Goal: Task Accomplishment & Management: Manage account settings

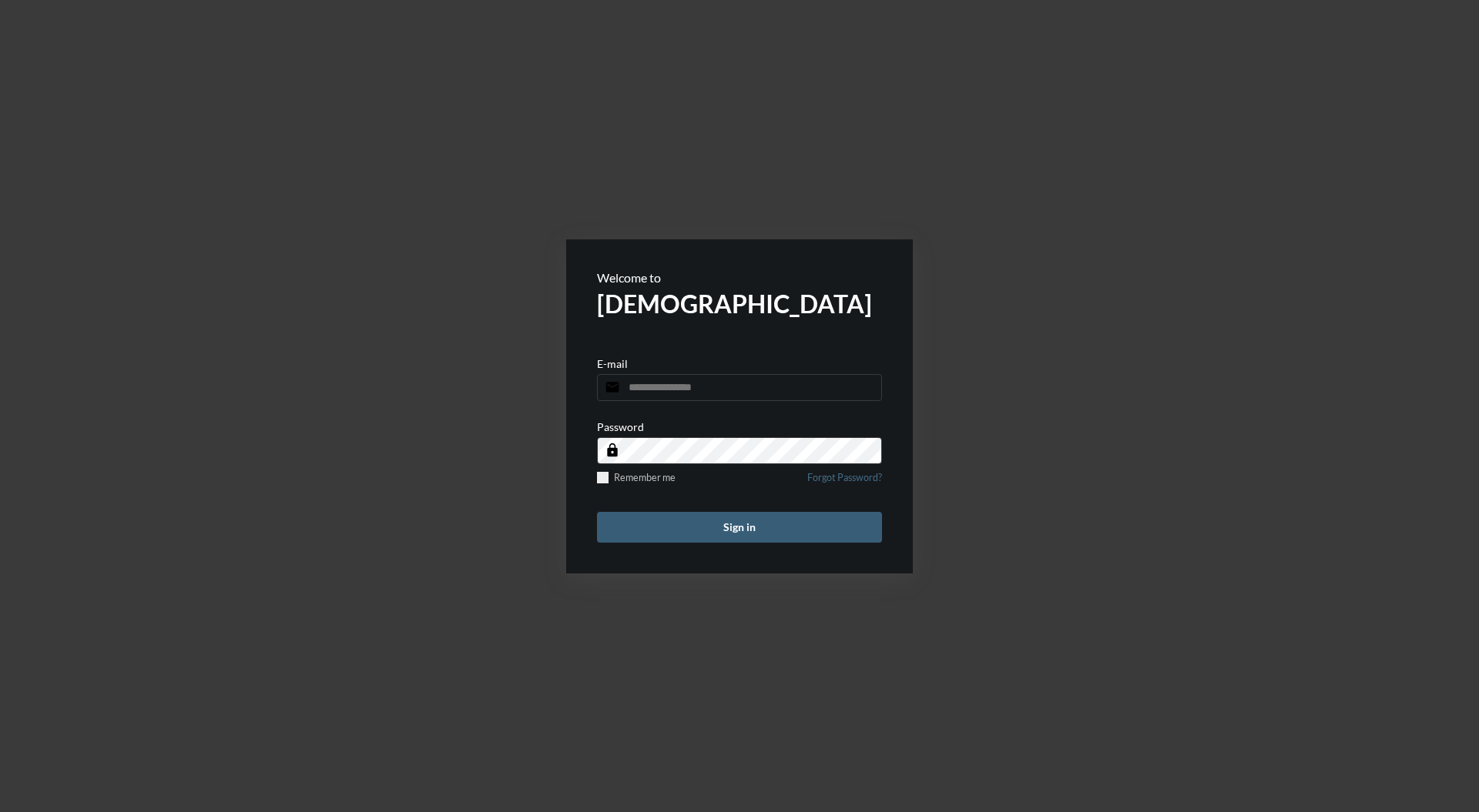
type input "**********"
click at [761, 541] on button "Sign in" at bounding box center [739, 527] width 285 height 31
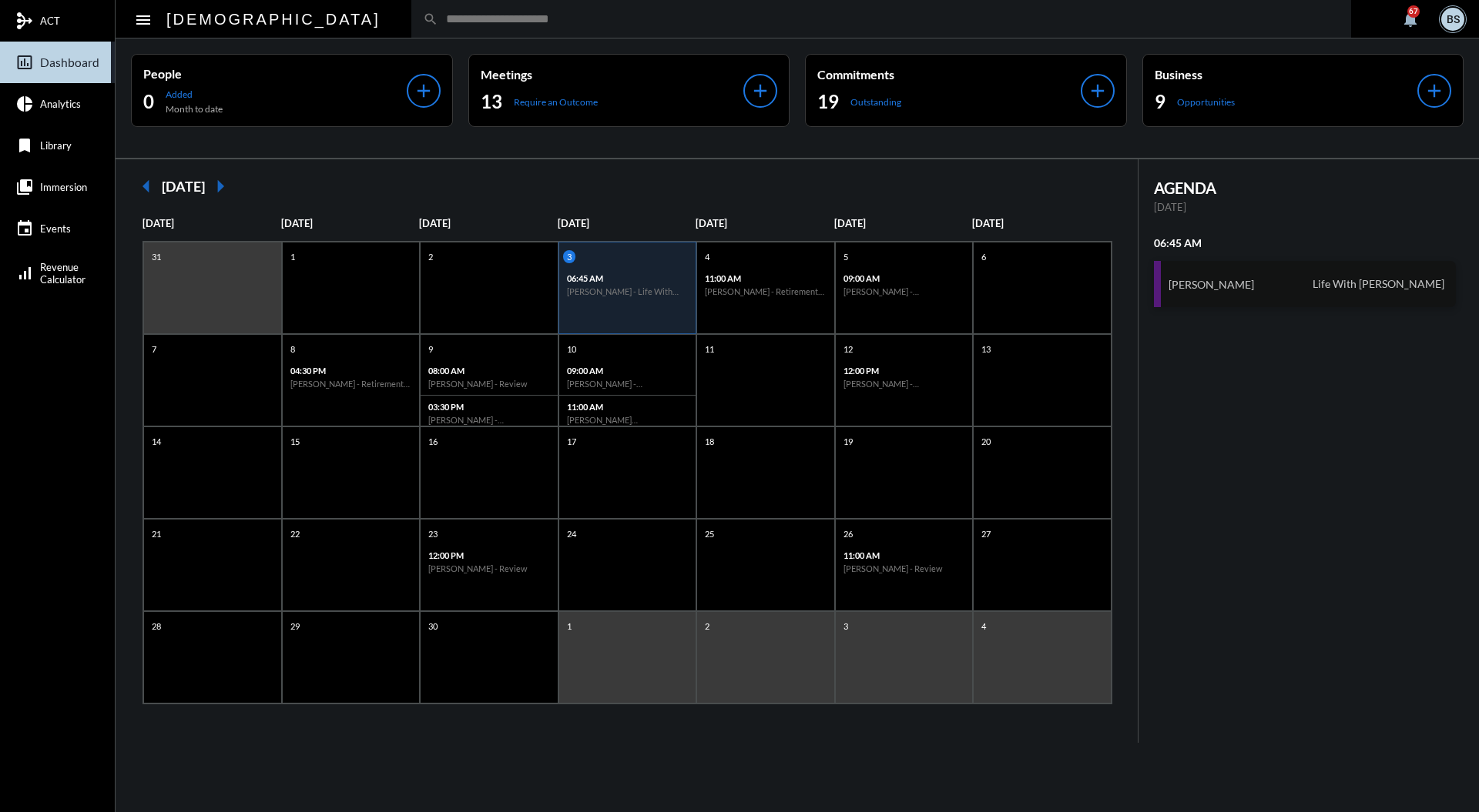
click at [1280, 288] on div "[PERSON_NAME] Life With [PERSON_NAME]" at bounding box center [1306, 284] width 303 height 46
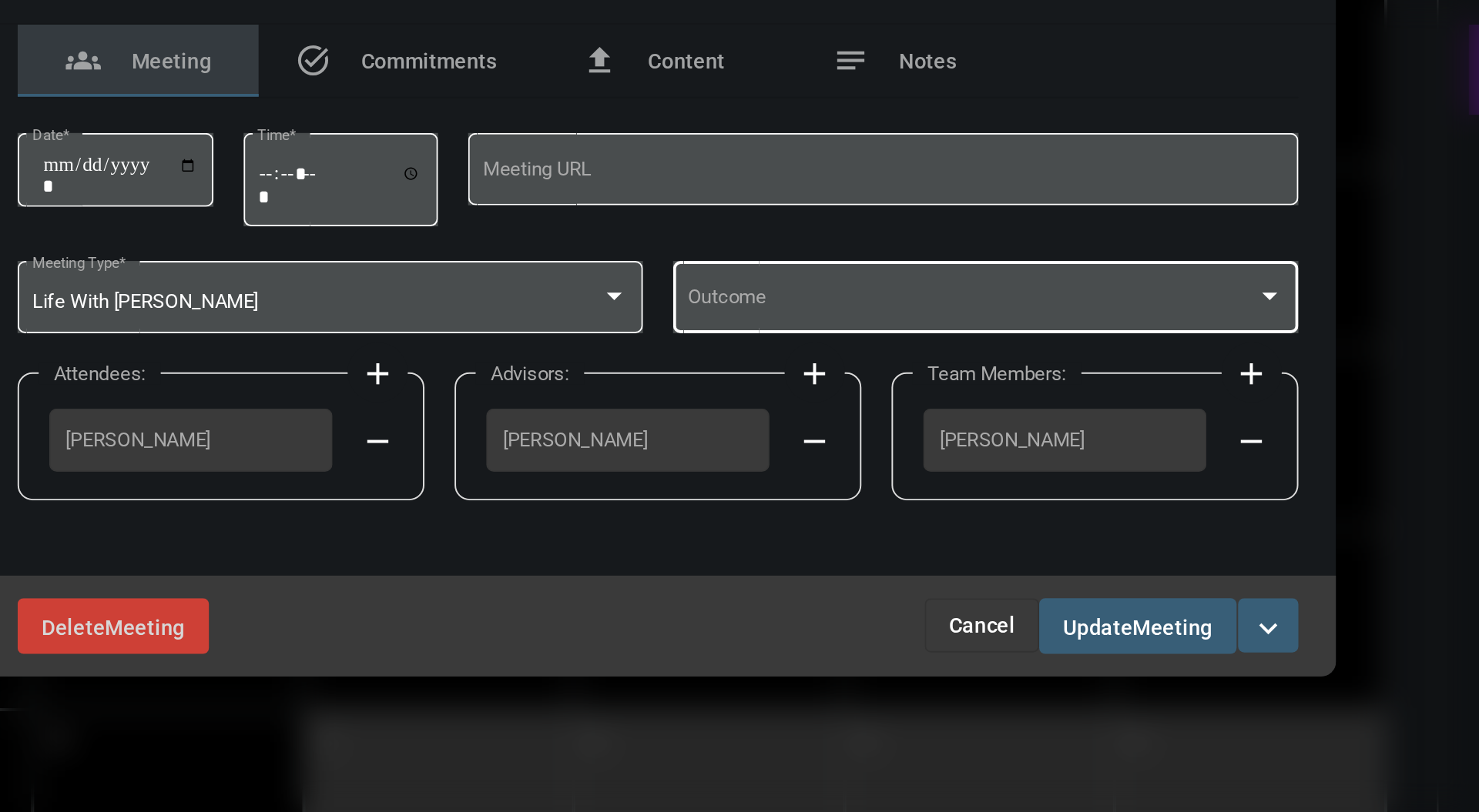
click at [1052, 400] on div at bounding box center [1052, 399] width 7 height 4
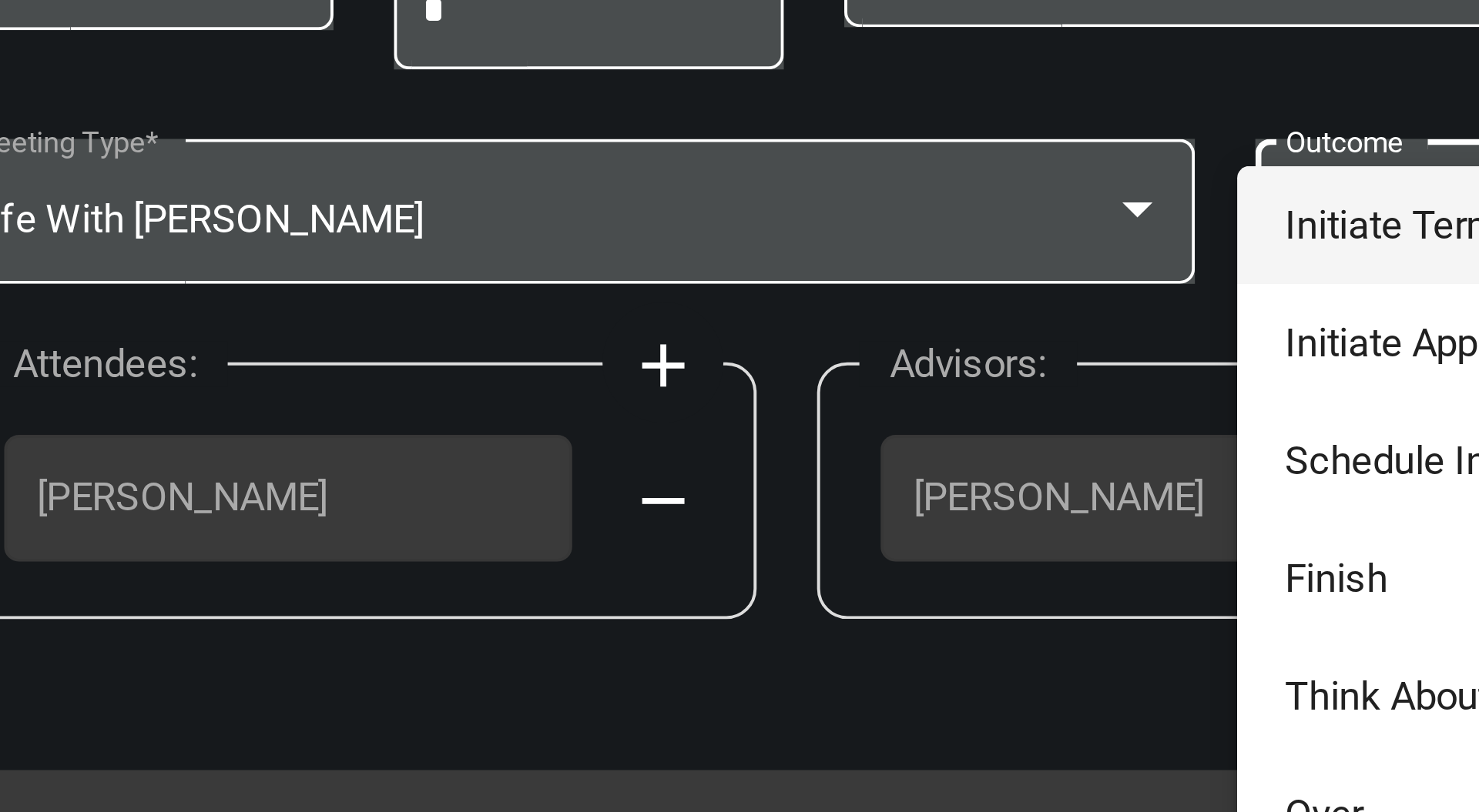
click at [720, 401] on div at bounding box center [739, 406] width 1479 height 812
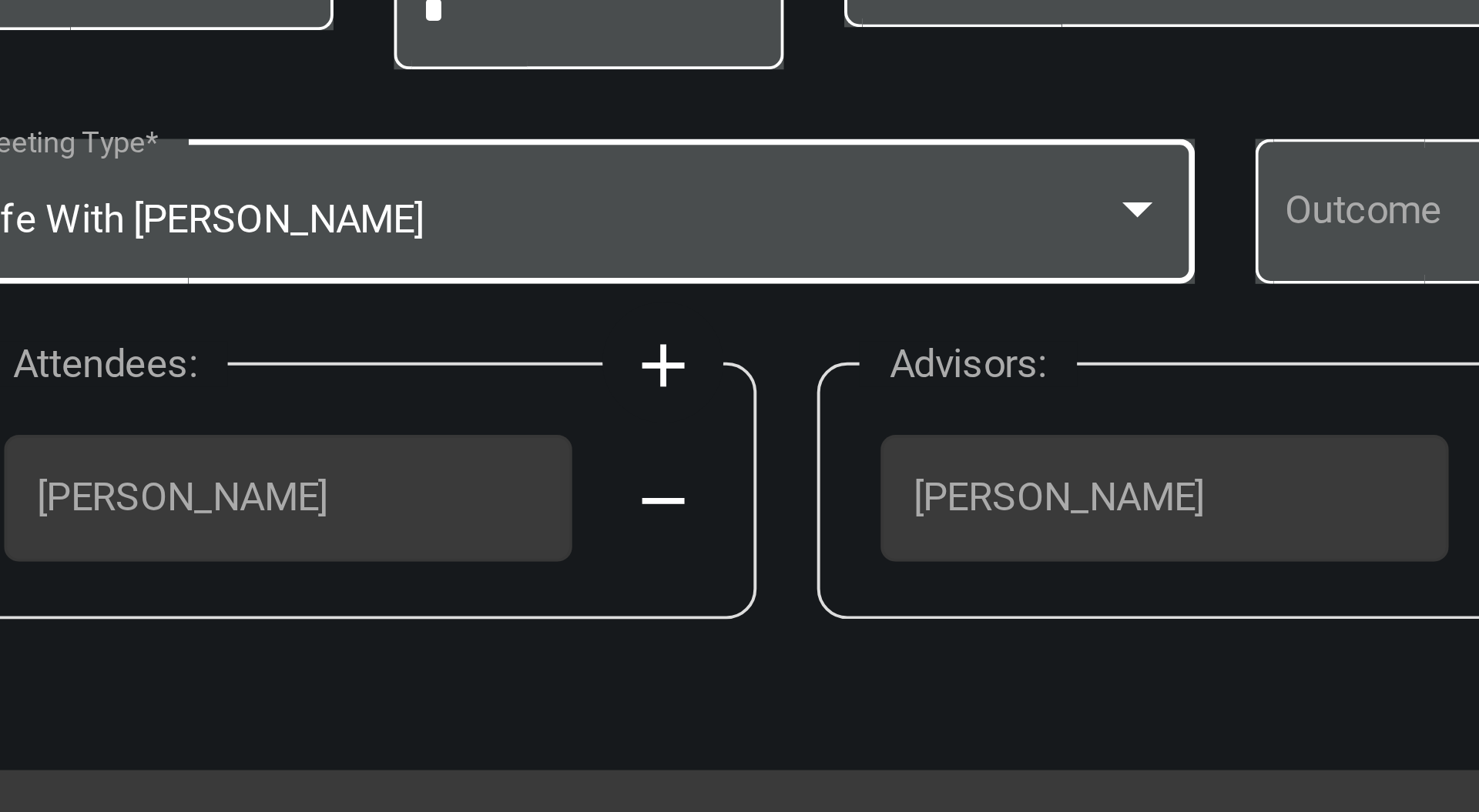
click at [716, 397] on div at bounding box center [716, 400] width 14 height 12
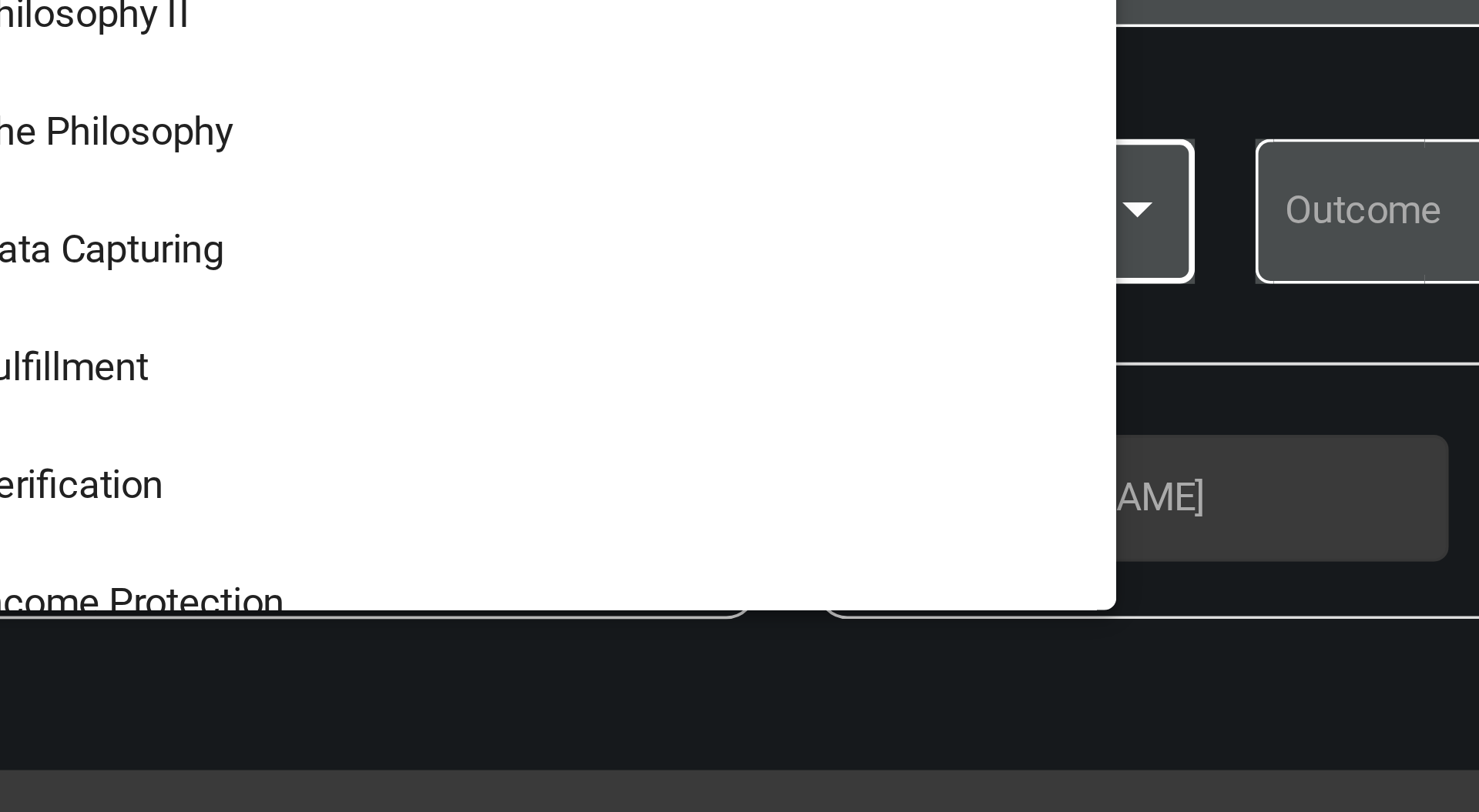
scroll to position [216, 0]
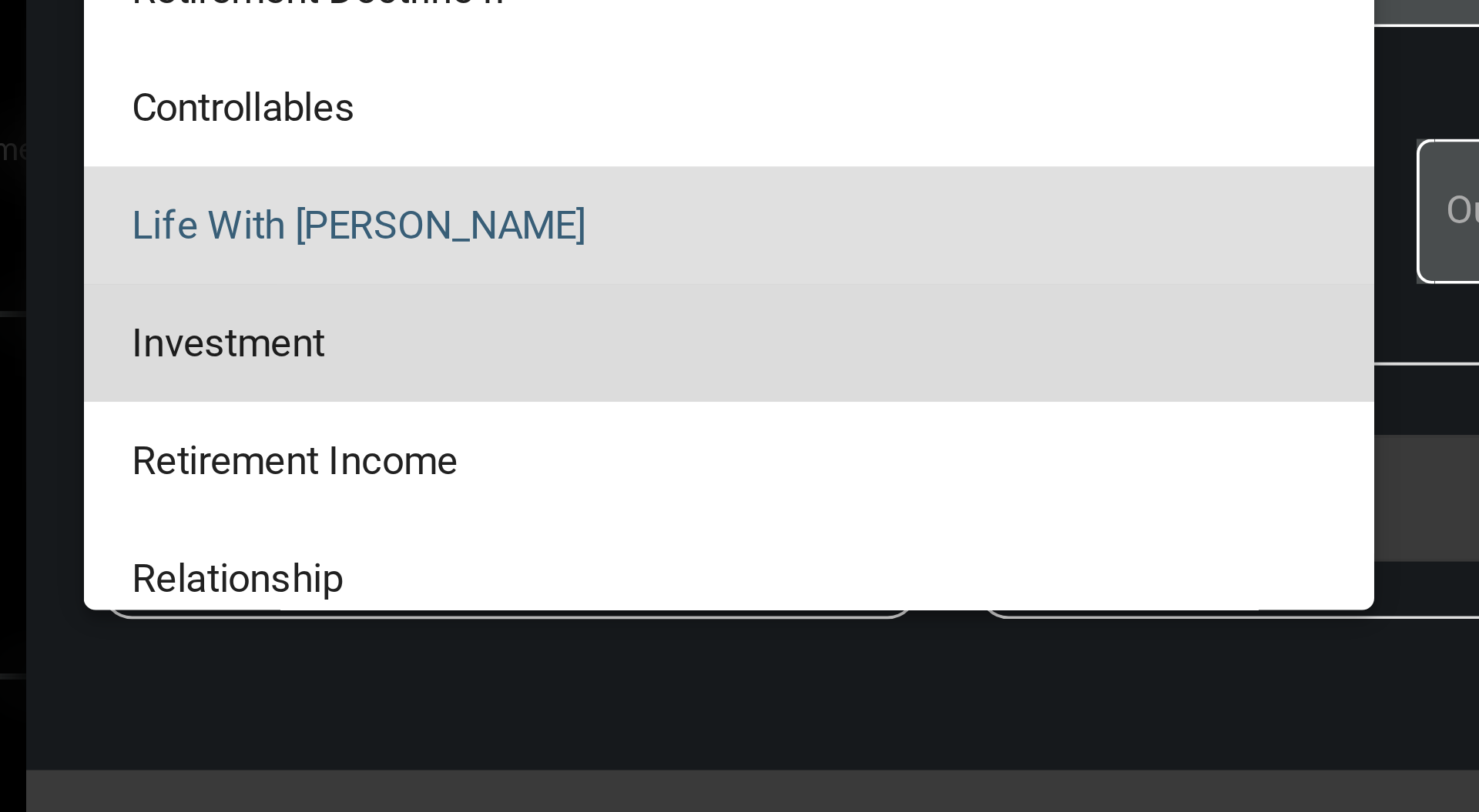
click at [624, 434] on span "Investment" at bounding box center [572, 434] width 305 height 30
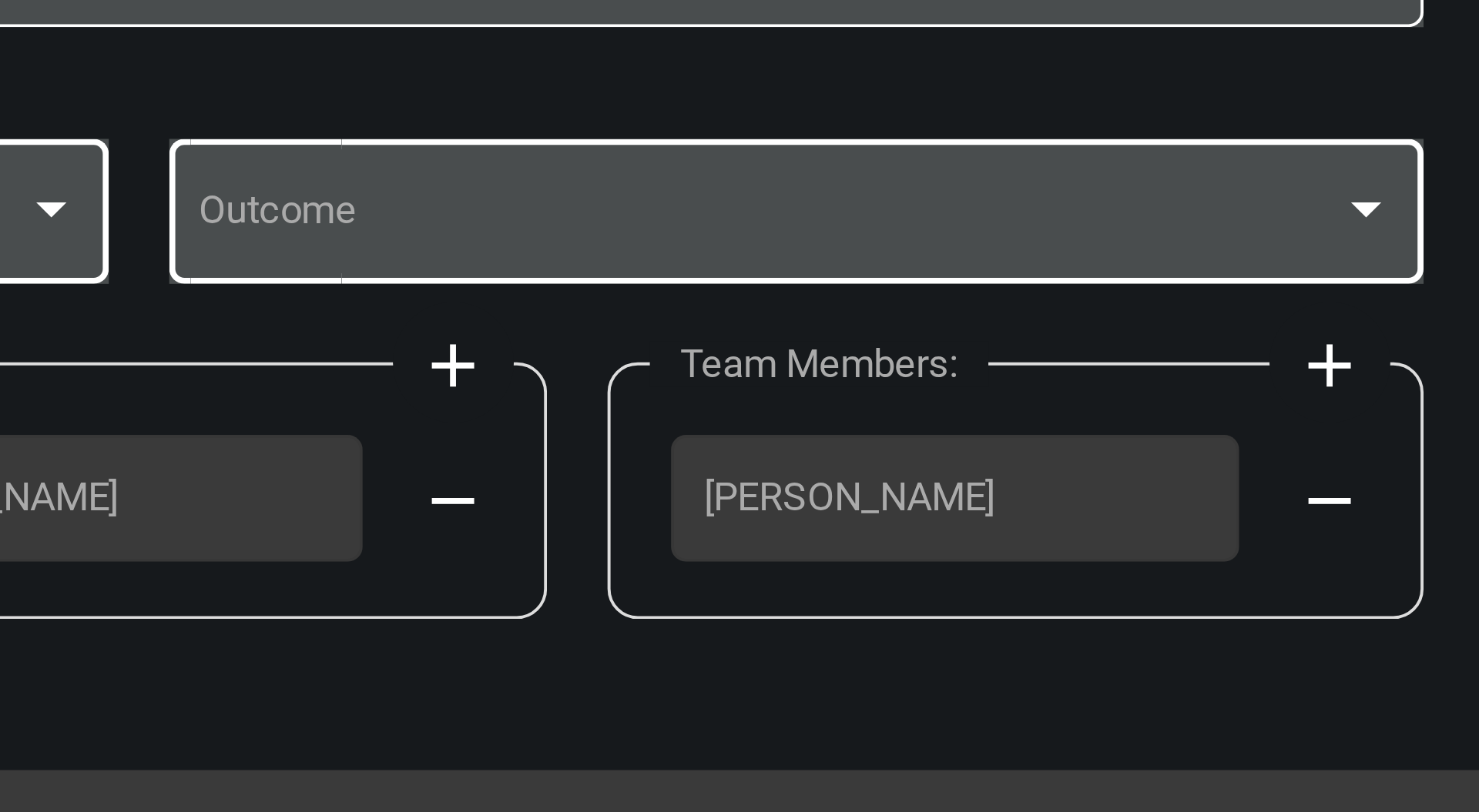
click at [1051, 400] on div at bounding box center [1052, 399] width 7 height 4
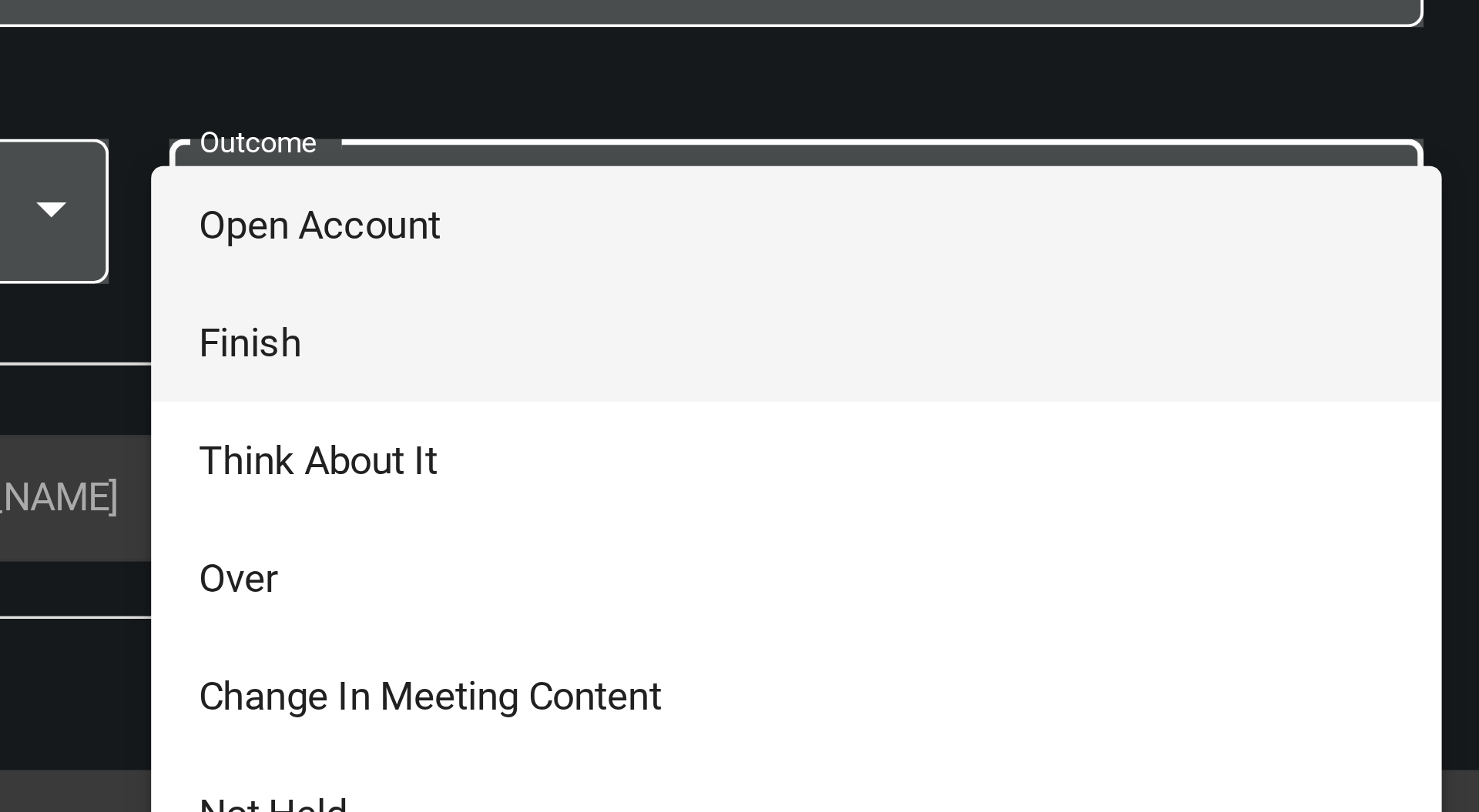
click at [944, 428] on span "Finish" at bounding box center [907, 434] width 305 height 30
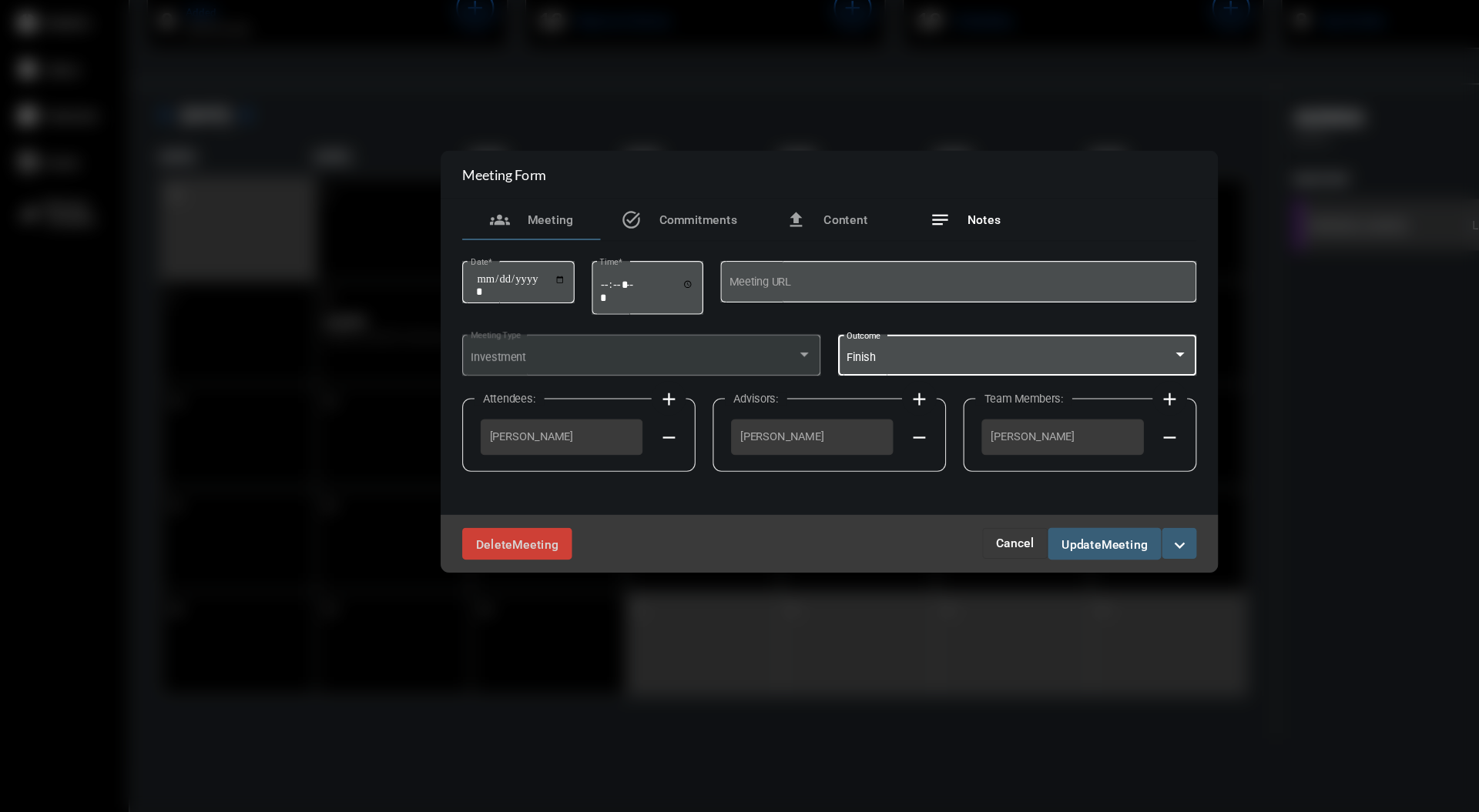
click at [878, 295] on div "notes Notes" at bounding box center [860, 279] width 123 height 37
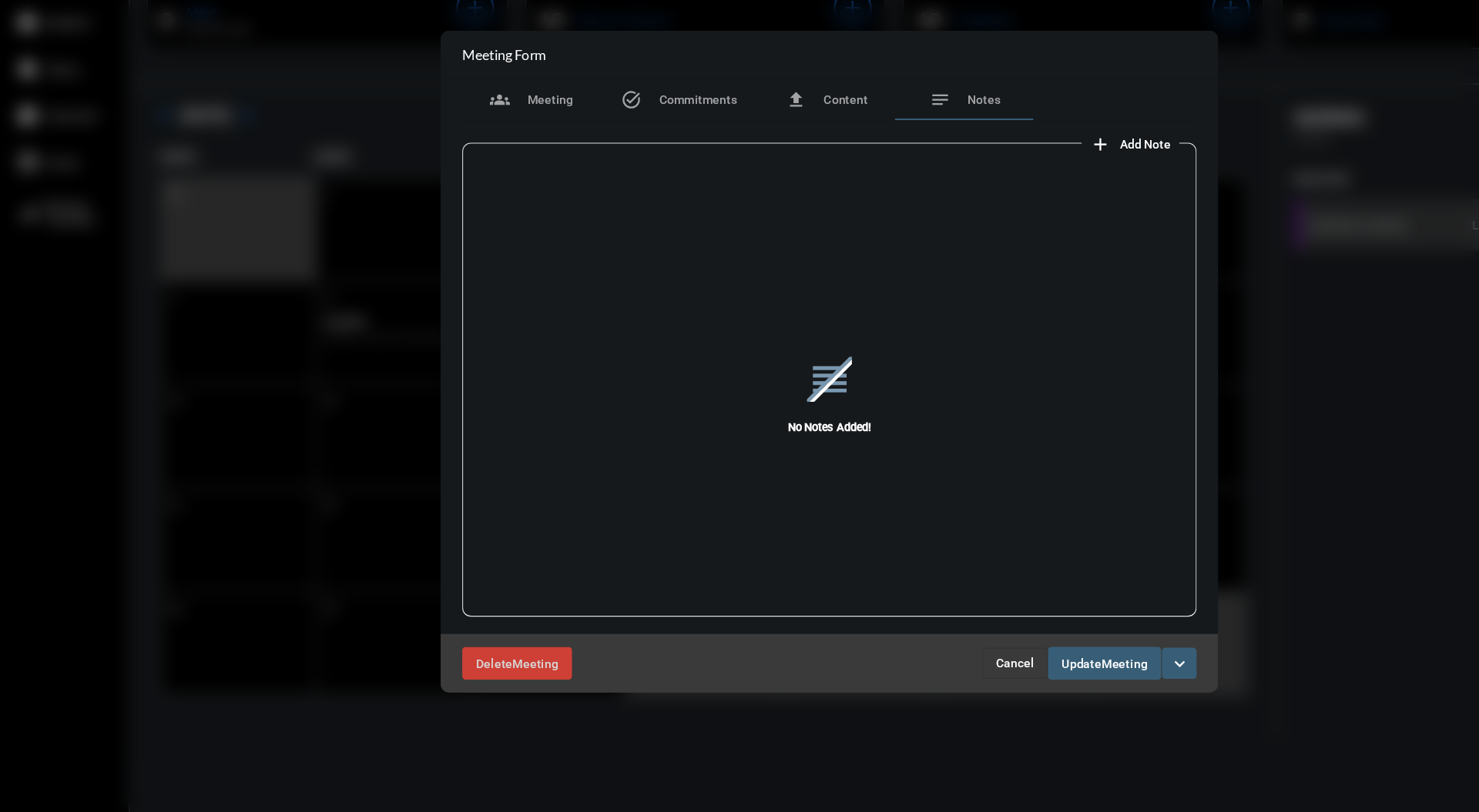
click at [1030, 212] on span "Add Note" at bounding box center [1021, 212] width 46 height 12
